Goal: Task Accomplishment & Management: Manage account settings

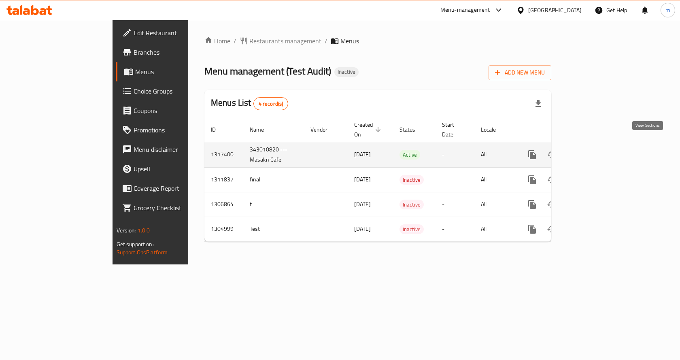
click at [596, 150] on icon "enhanced table" at bounding box center [591, 155] width 10 height 10
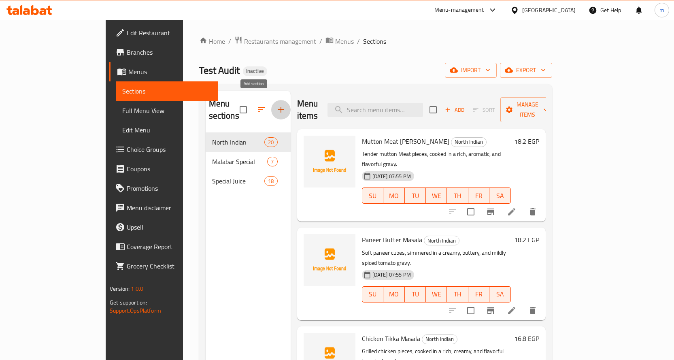
click at [276, 105] on icon "button" at bounding box center [281, 110] width 10 height 10
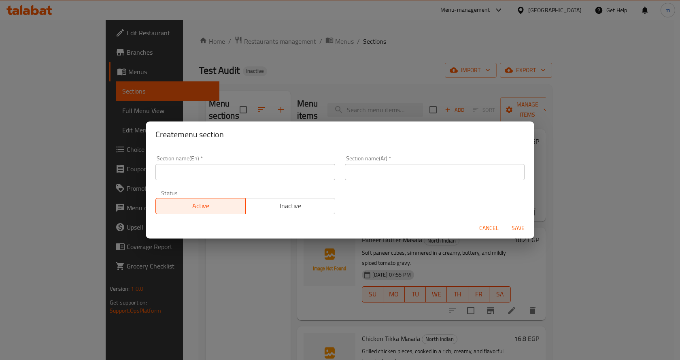
click at [339, 93] on div "Create menu section Section name(En)   * Section name(En) * Section name(Ar)   …" at bounding box center [340, 180] width 680 height 360
click at [494, 230] on span "Cancel" at bounding box center [488, 228] width 19 height 10
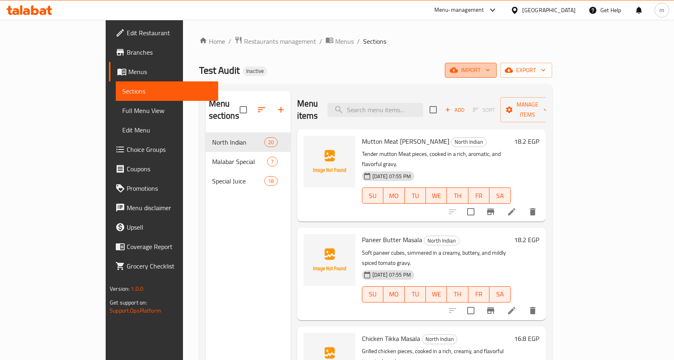
click at [490, 73] on span "import" at bounding box center [471, 70] width 39 height 10
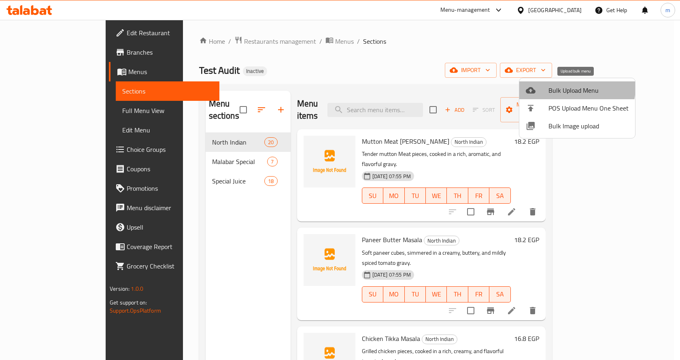
click at [571, 87] on span "Bulk Upload Menu" at bounding box center [589, 90] width 80 height 10
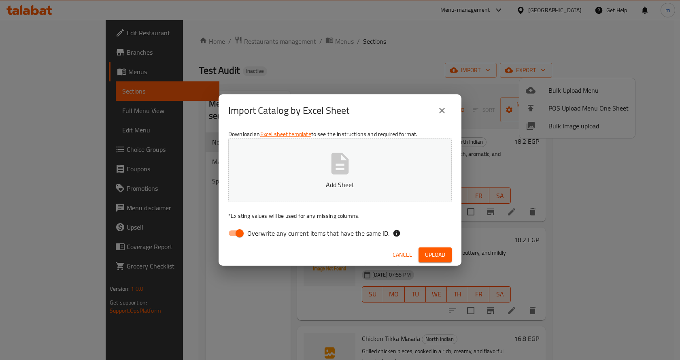
click at [299, 234] on span "Overwrite any current items that have the same ID." at bounding box center [318, 233] width 142 height 10
click at [263, 234] on input "Overwrite any current items that have the same ID." at bounding box center [240, 233] width 46 height 15
checkbox input "false"
click at [341, 160] on icon "button" at bounding box center [340, 163] width 17 height 21
click at [434, 256] on span "Upload" at bounding box center [435, 255] width 20 height 10
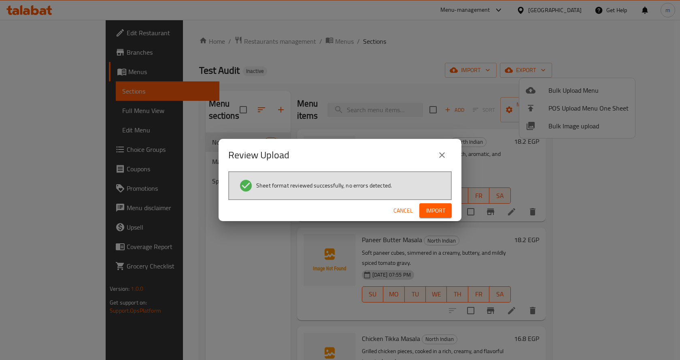
click at [439, 207] on span "Import" at bounding box center [435, 211] width 19 height 10
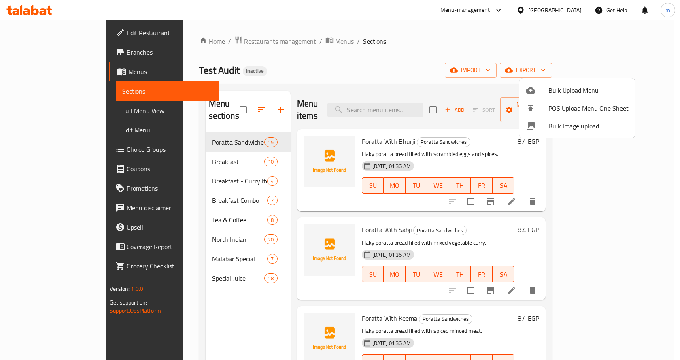
click at [371, 204] on div at bounding box center [340, 180] width 680 height 360
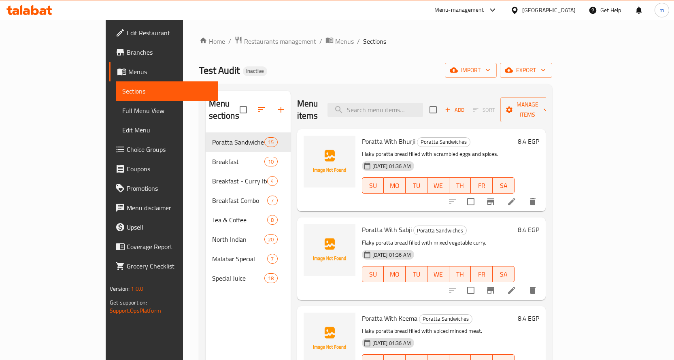
click at [122, 109] on span "Full Menu View" at bounding box center [166, 111] width 89 height 10
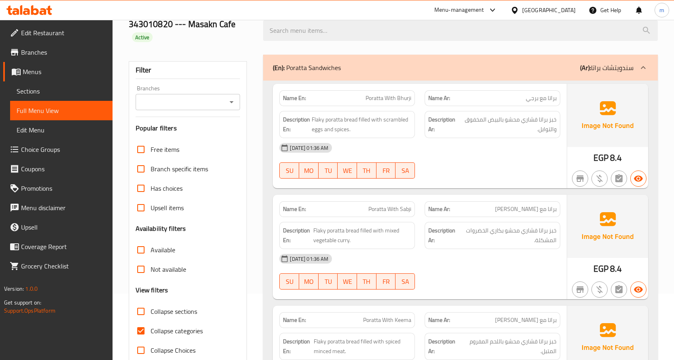
scroll to position [81, 0]
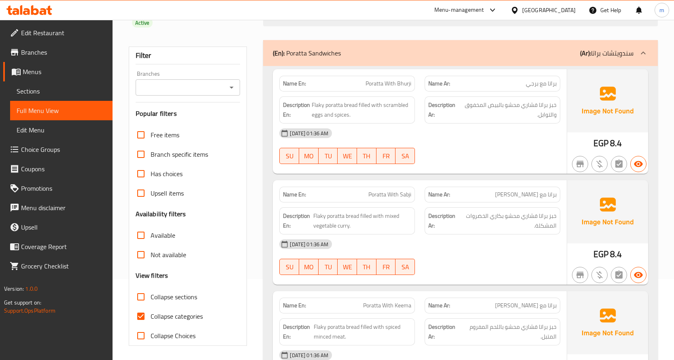
click at [144, 297] on input "Collapse sections" at bounding box center [140, 296] width 19 height 19
checkbox input "true"
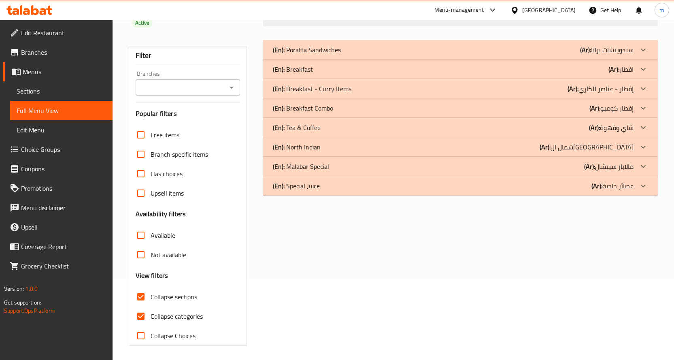
click at [360, 192] on div "(En): Special Juice (Ar): عصائر خاصة" at bounding box center [460, 185] width 395 height 19
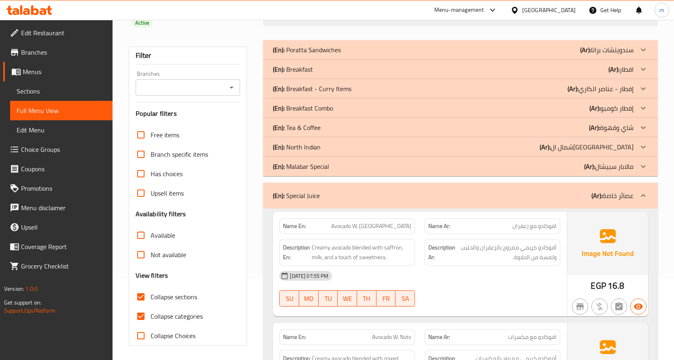
click at [334, 185] on div "(En): Special Juice (Ar): عصائر خاصة" at bounding box center [460, 196] width 395 height 26
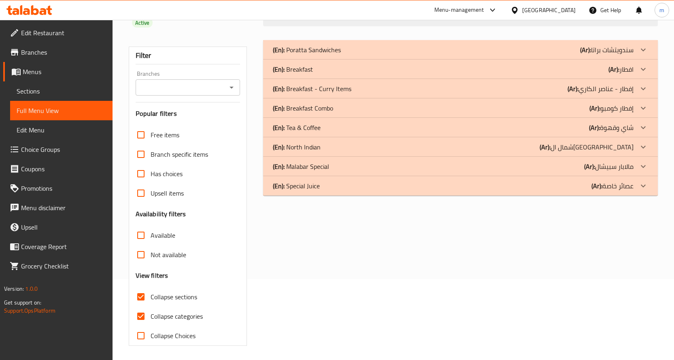
click at [321, 128] on div "(En): Tea & Coffee (Ar): شاي وقهوة" at bounding box center [453, 128] width 361 height 10
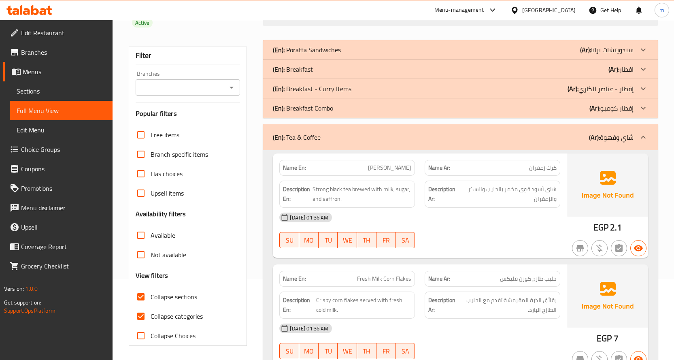
click at [333, 109] on p "(En): Breakfast Combo" at bounding box center [303, 108] width 60 height 10
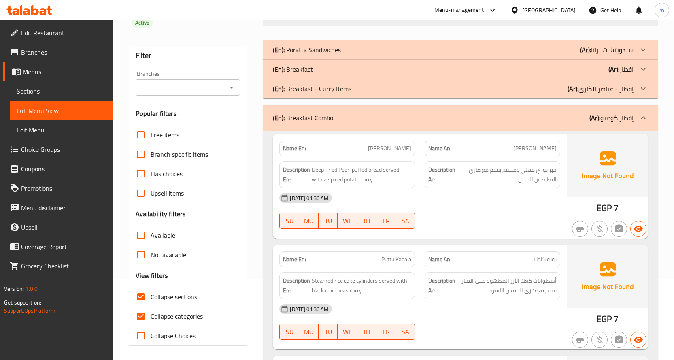
click at [343, 89] on p "(En): Breakfast - Curry Items" at bounding box center [312, 89] width 79 height 10
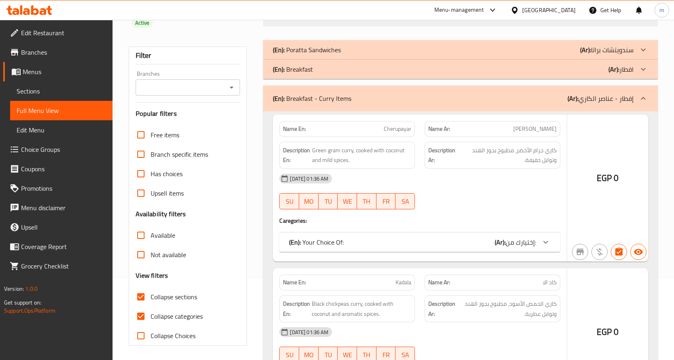
click at [338, 69] on div "(En): Breakfast (Ar): افطار" at bounding box center [453, 69] width 361 height 10
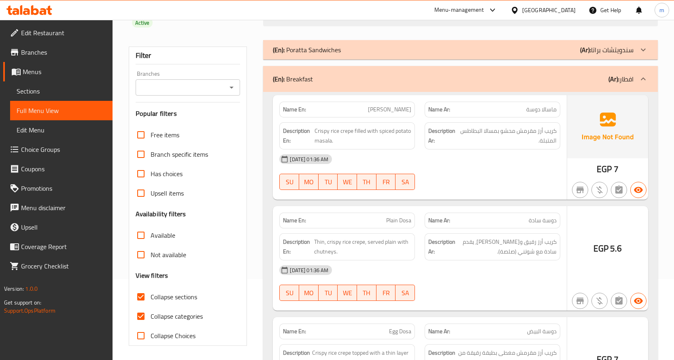
click at [341, 50] on div "(En): Poratta Sandwiches (Ar): سندويتشات براتا" at bounding box center [453, 50] width 361 height 10
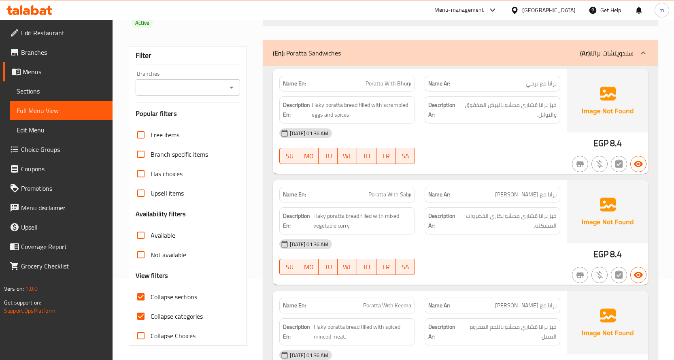
click at [145, 315] on input "Collapse categories" at bounding box center [140, 316] width 19 height 19
checkbox input "false"
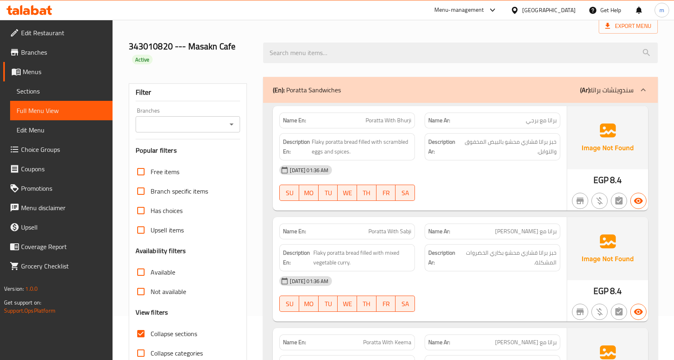
scroll to position [0, 0]
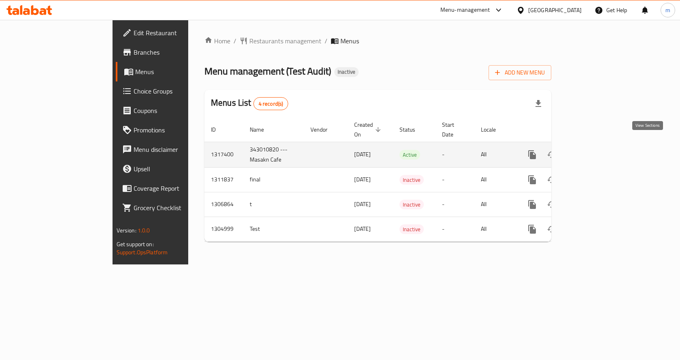
click at [596, 150] on icon "enhanced table" at bounding box center [591, 155] width 10 height 10
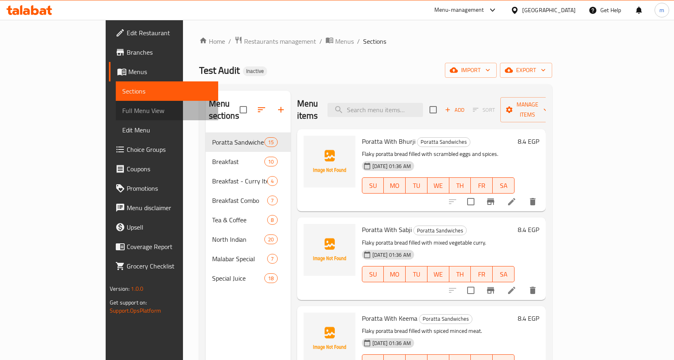
click at [122, 106] on span "Full Menu View" at bounding box center [166, 111] width 89 height 10
